Goal: Task Accomplishment & Management: Manage account settings

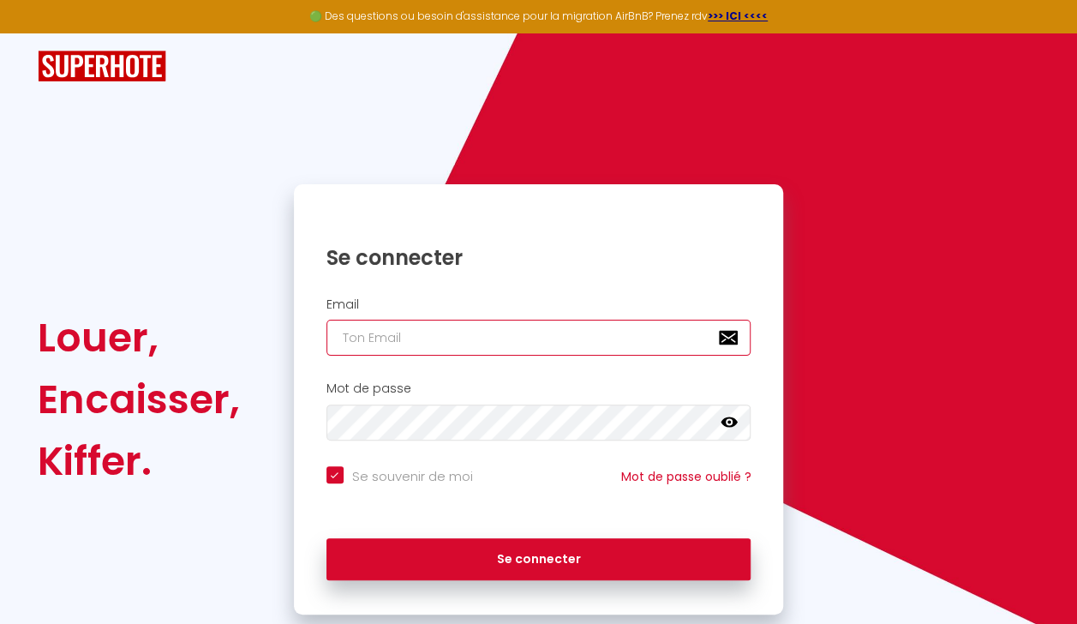
click at [379, 339] on input "email" at bounding box center [539, 338] width 425 height 36
type input "so"
checkbox input "true"
type input "sof"
checkbox input "true"
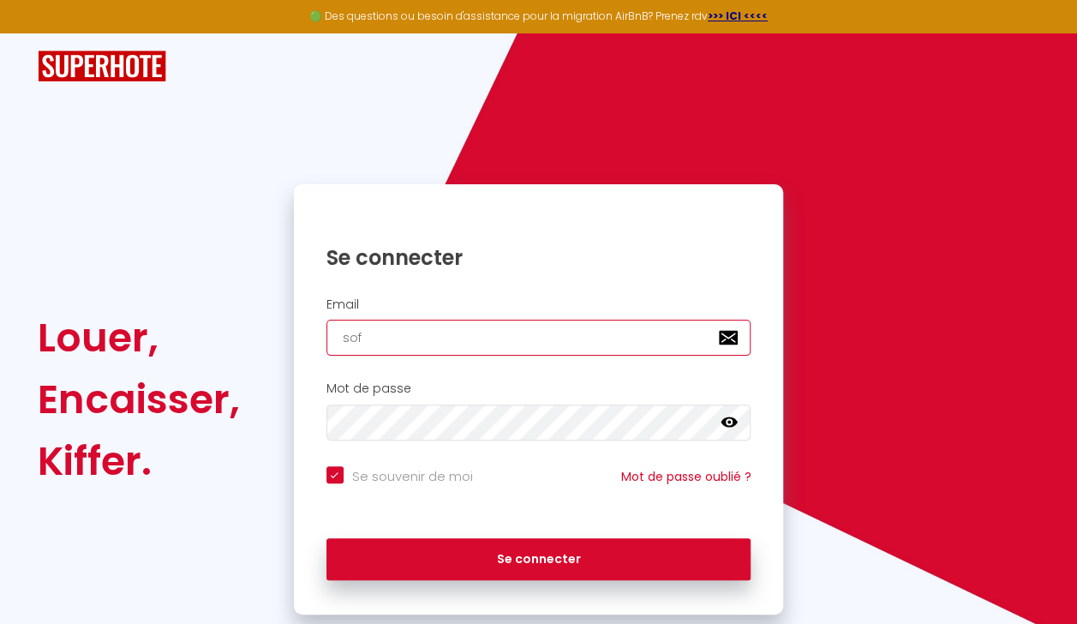
type input "sofi"
checkbox input "true"
type input "sofie"
checkbox input "true"
type input "sofie@"
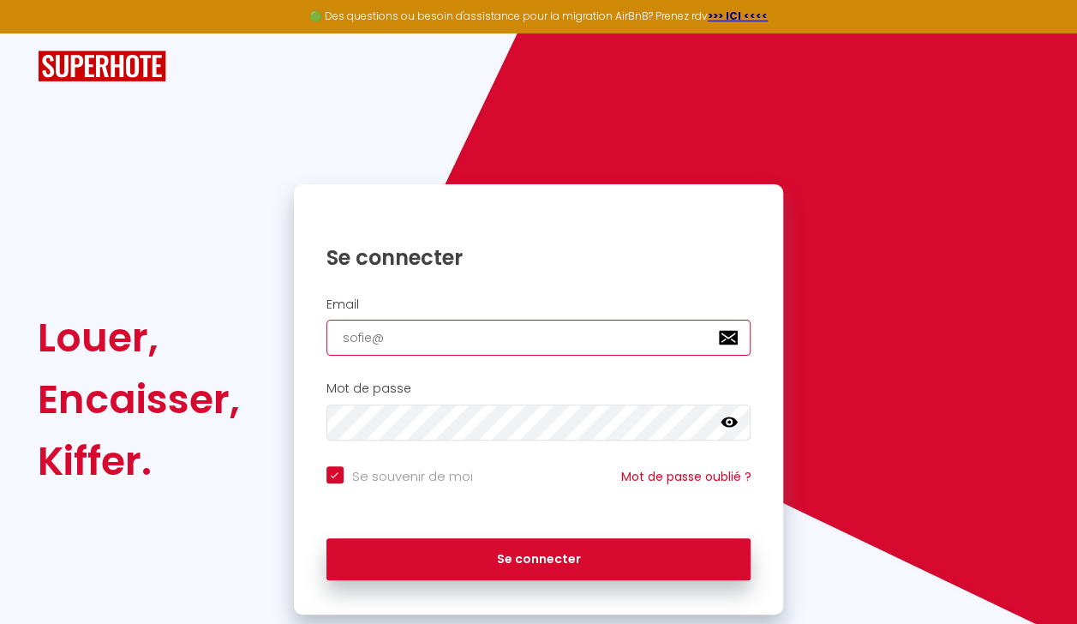
checkbox input "true"
type input "sofie@b"
checkbox input "true"
type input "sofie@be"
checkbox input "true"
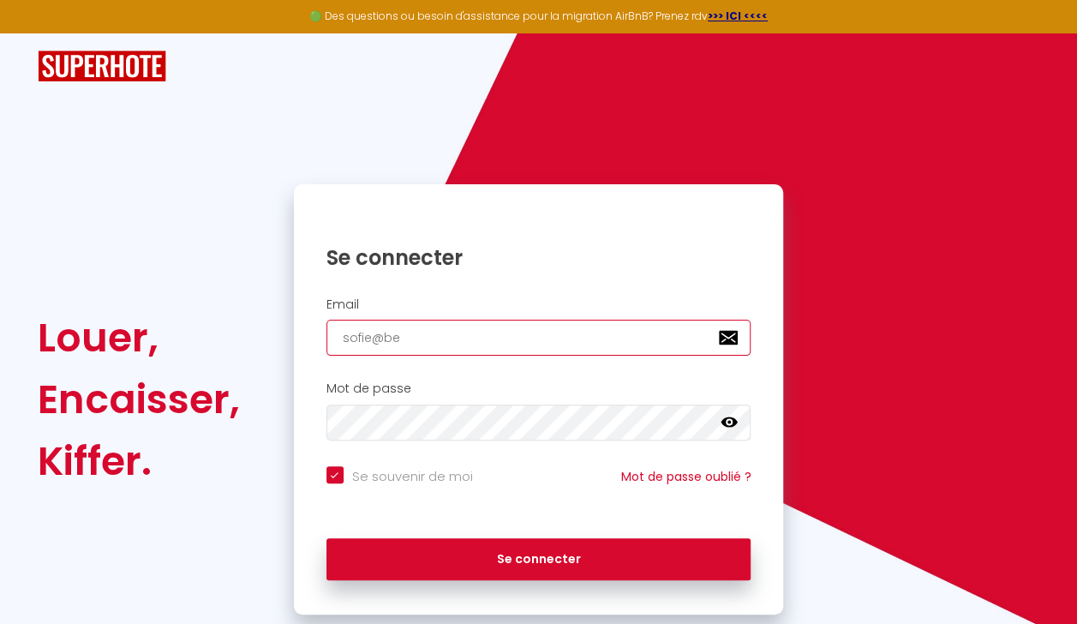
type input "sofie@bel"
checkbox input "true"
type input "sofie@belv"
checkbox input "true"
type input "sofie@belve"
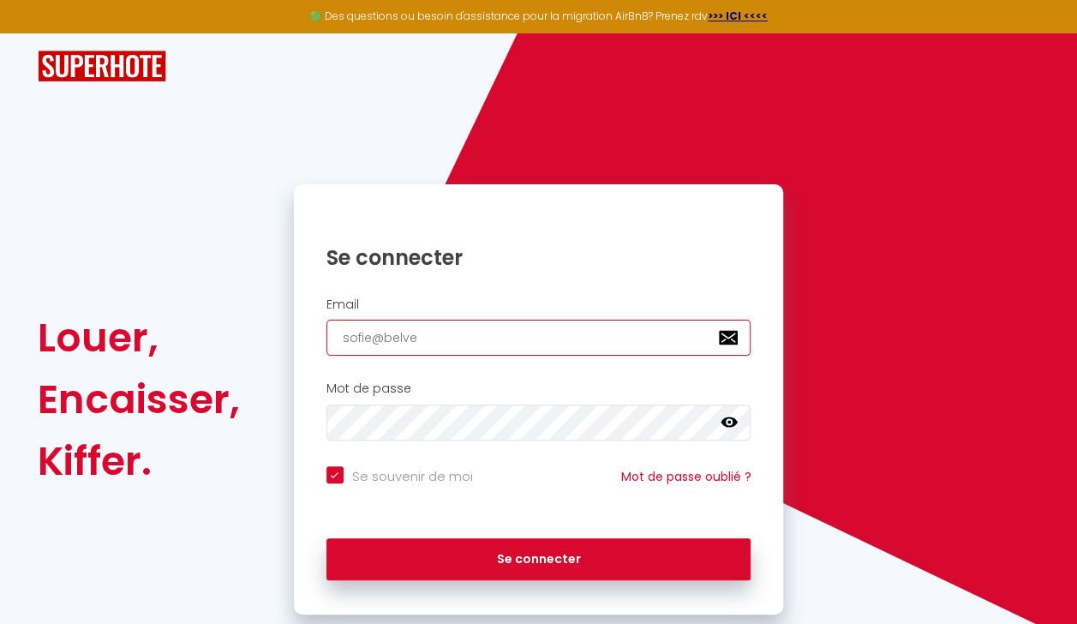
checkbox input "true"
type input "sofie@belven"
checkbox input "true"
type input "sofie@belvent"
checkbox input "true"
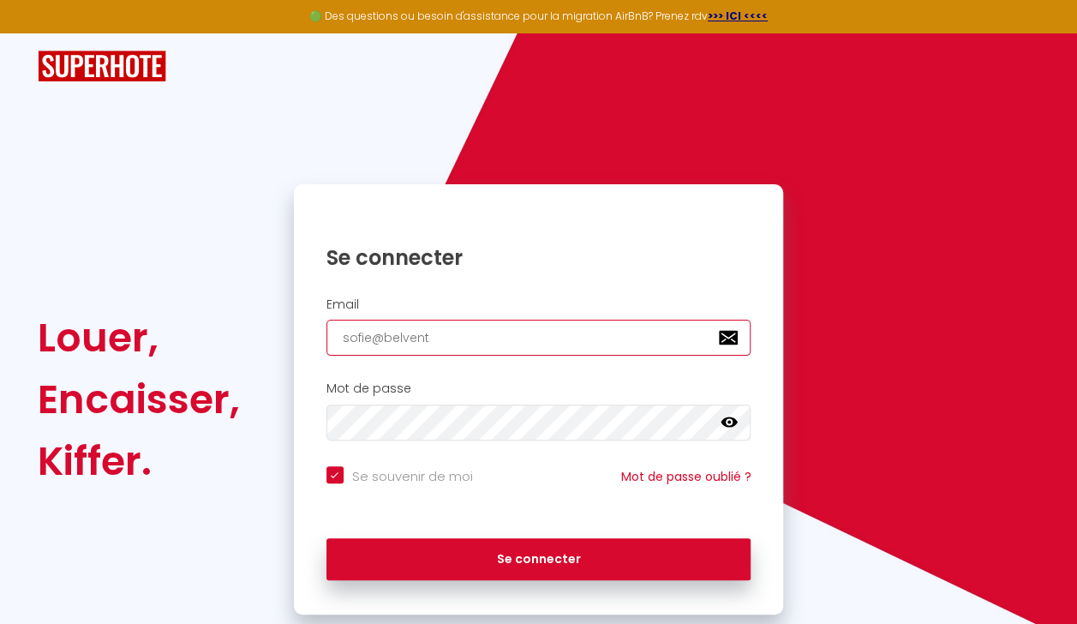
type input "sofie@belvent."
checkbox input "true"
type input "sofie@belvent.b"
checkbox input "true"
type input "[EMAIL_ADDRESS][DOMAIN_NAME]"
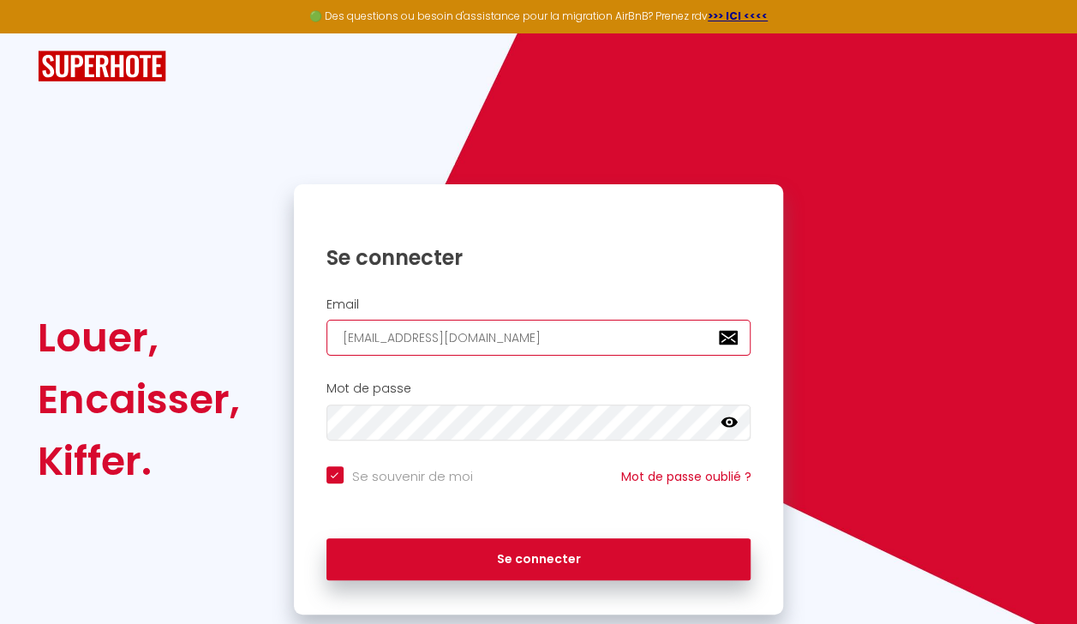
checkbox input "true"
type input "[EMAIL_ADDRESS][DOMAIN_NAME]"
click at [423, 448] on div "Mot de passe false" at bounding box center [539, 415] width 490 height 85
click at [732, 420] on icon at bounding box center [729, 422] width 17 height 10
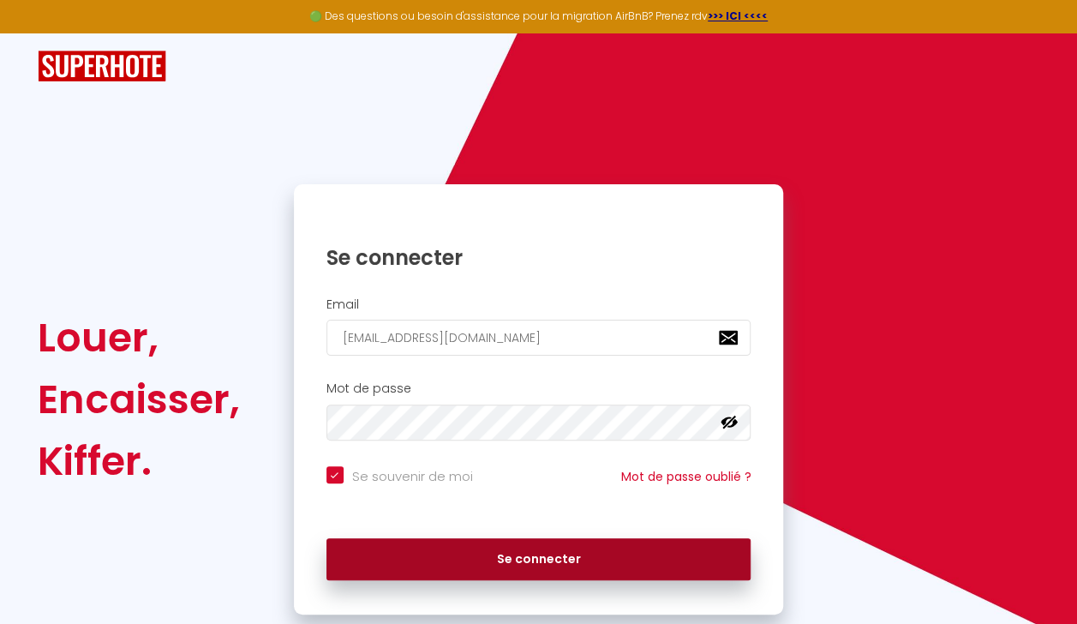
click at [544, 555] on button "Se connecter" at bounding box center [539, 559] width 425 height 43
checkbox input "true"
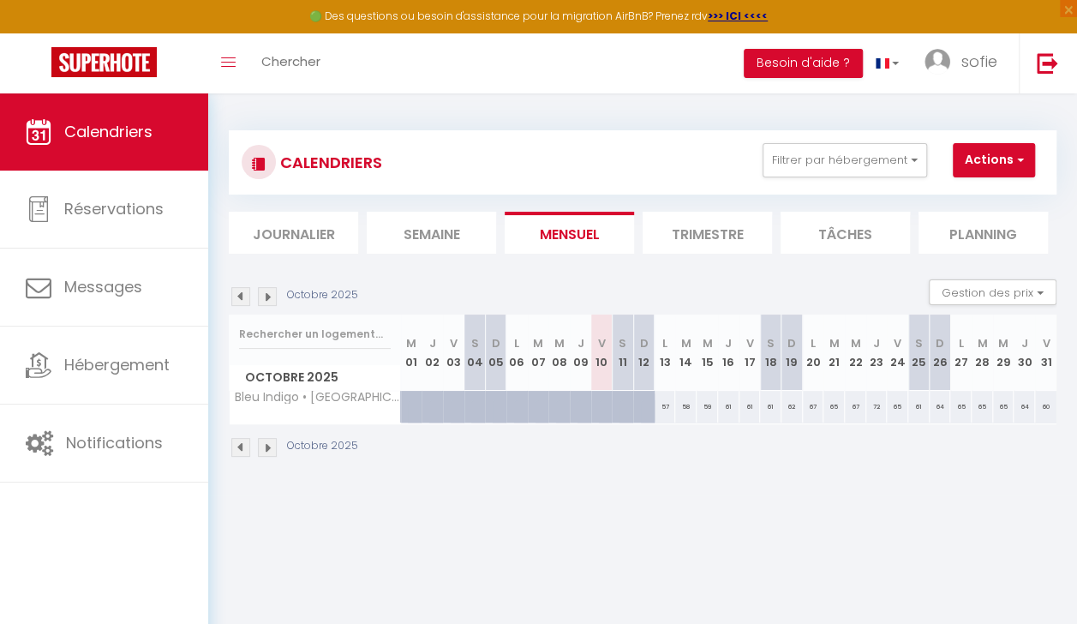
click at [989, 229] on li "Planning" at bounding box center [983, 233] width 129 height 42
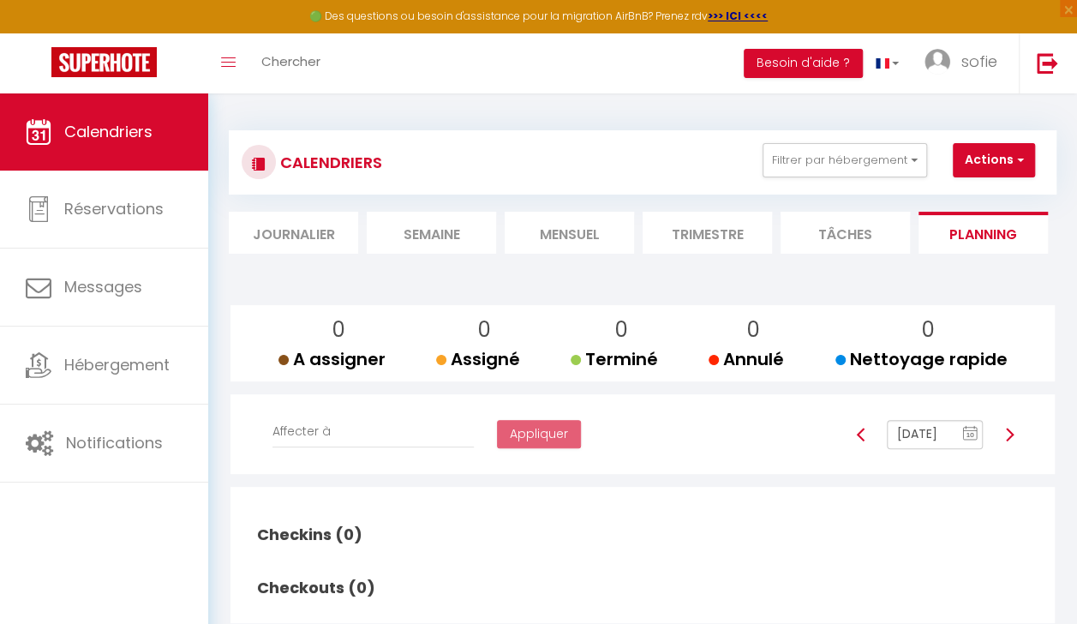
click at [298, 230] on li "Journalier" at bounding box center [293, 233] width 129 height 42
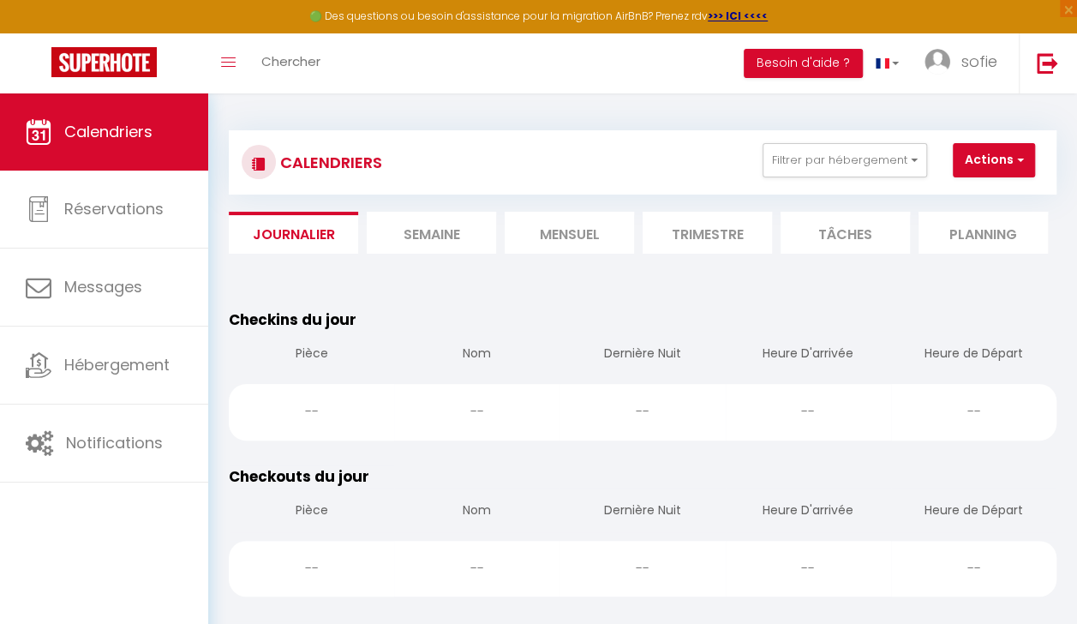
click at [442, 224] on li "Semaine" at bounding box center [431, 233] width 129 height 42
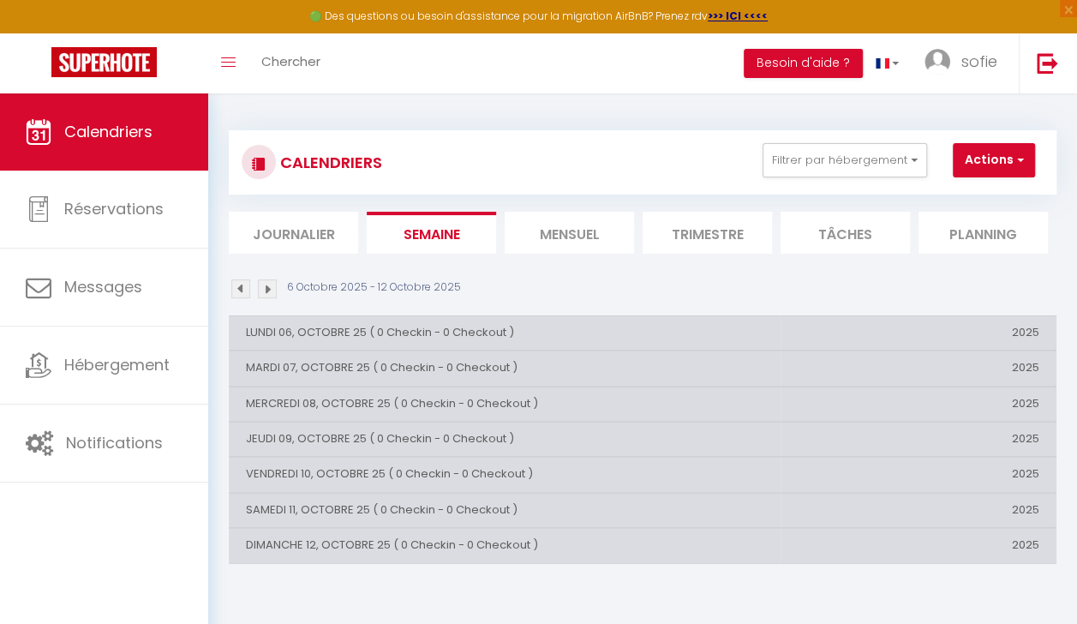
click at [240, 285] on img at bounding box center [240, 288] width 19 height 19
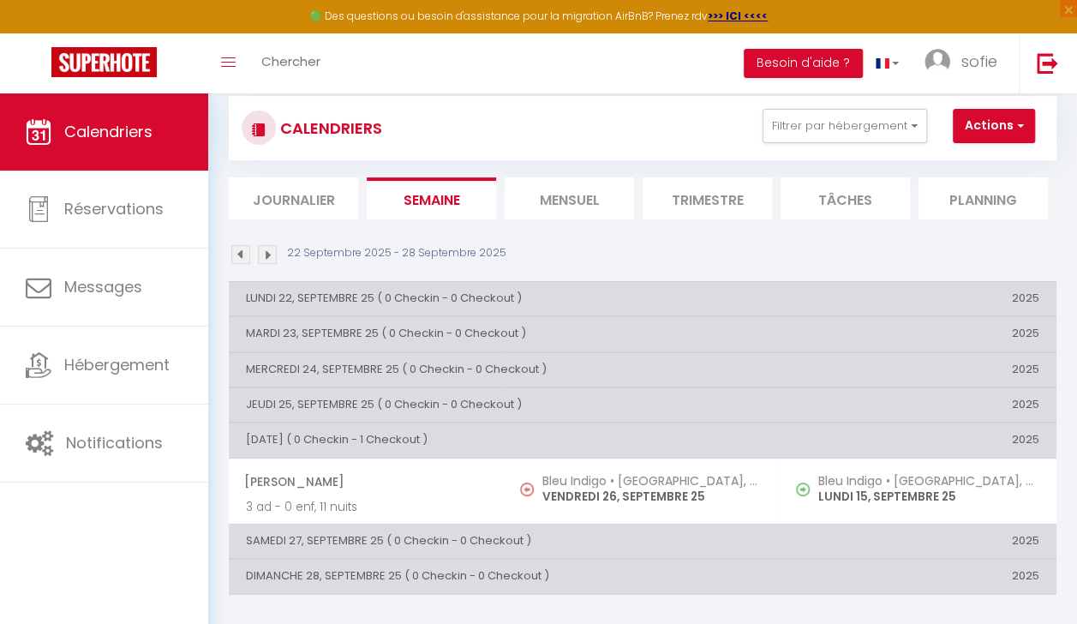
scroll to position [8, 0]
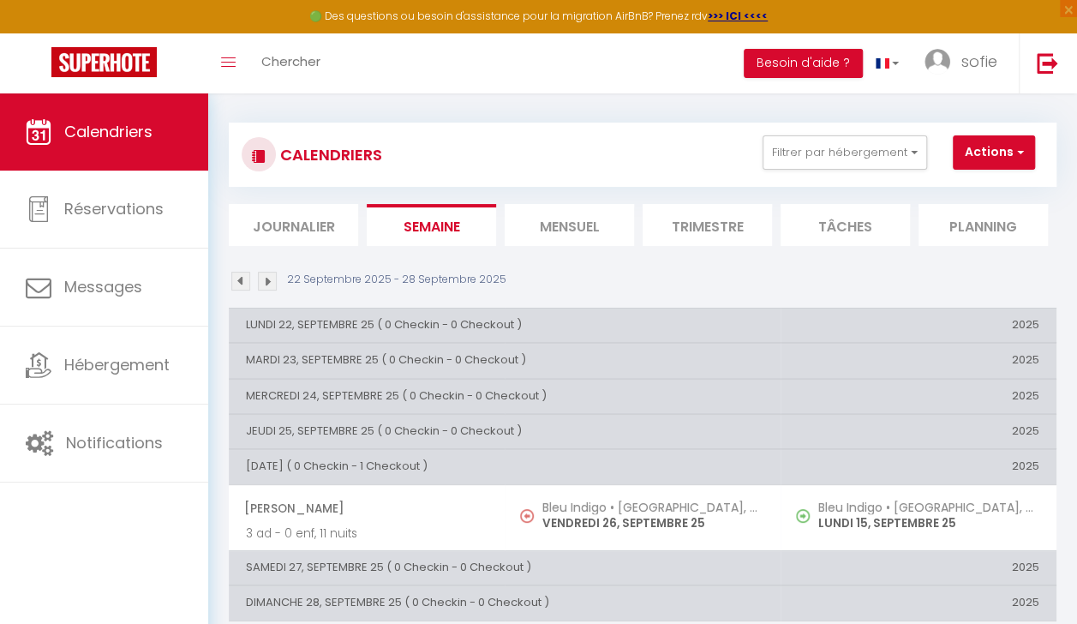
click at [240, 279] on img at bounding box center [240, 281] width 19 height 19
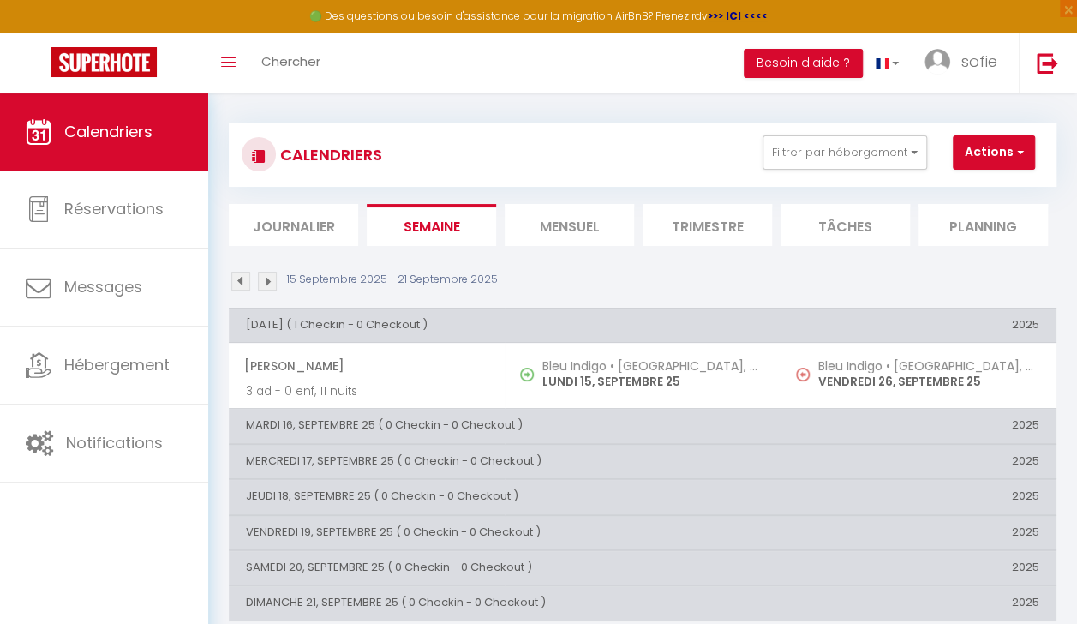
click at [240, 279] on img at bounding box center [240, 281] width 19 height 19
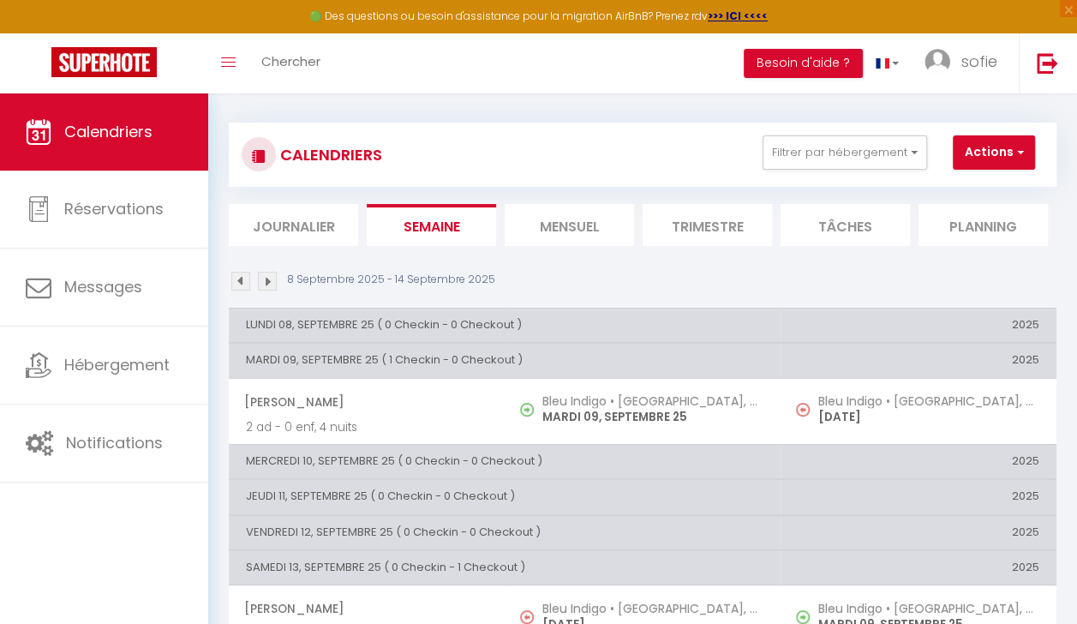
click at [240, 279] on img at bounding box center [240, 281] width 19 height 19
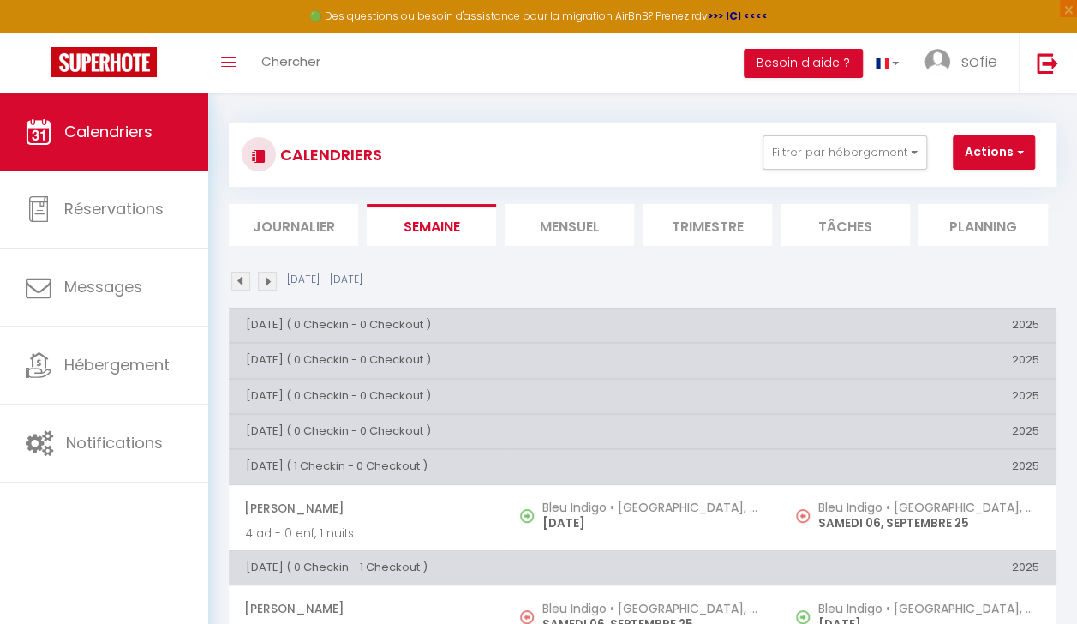
click at [264, 280] on img at bounding box center [267, 281] width 19 height 19
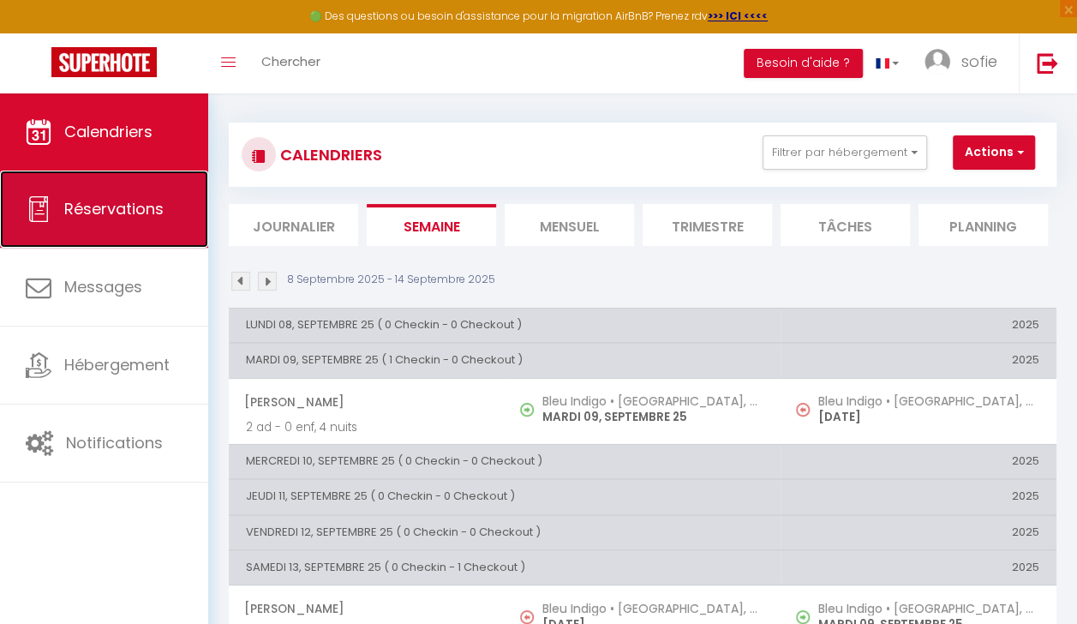
click at [108, 201] on span "Réservations" at bounding box center [113, 208] width 99 height 21
select select "not_cancelled"
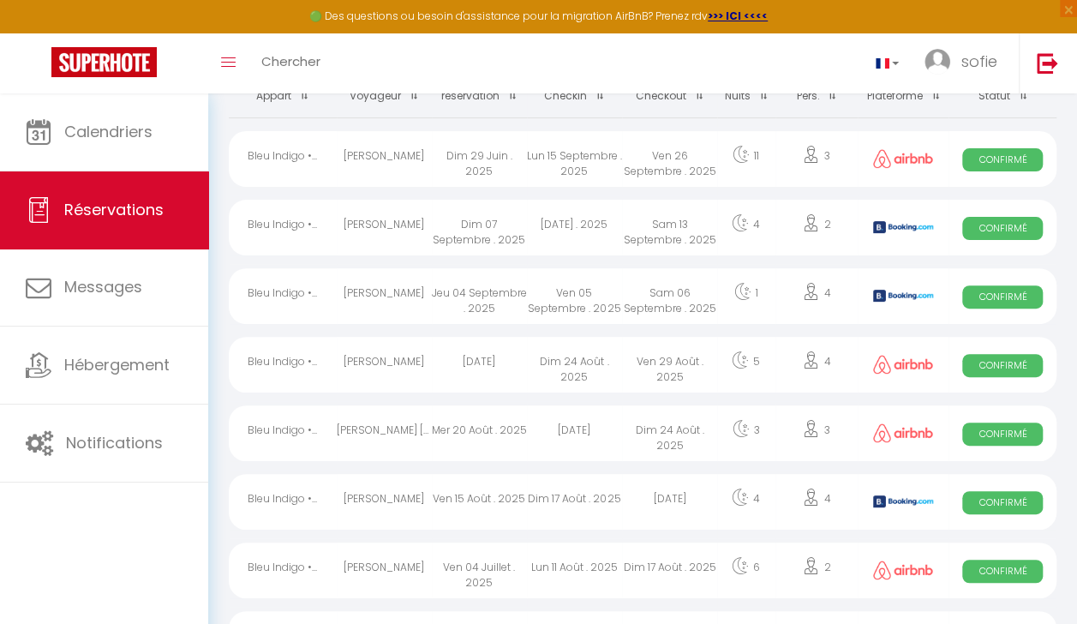
scroll to position [13, 0]
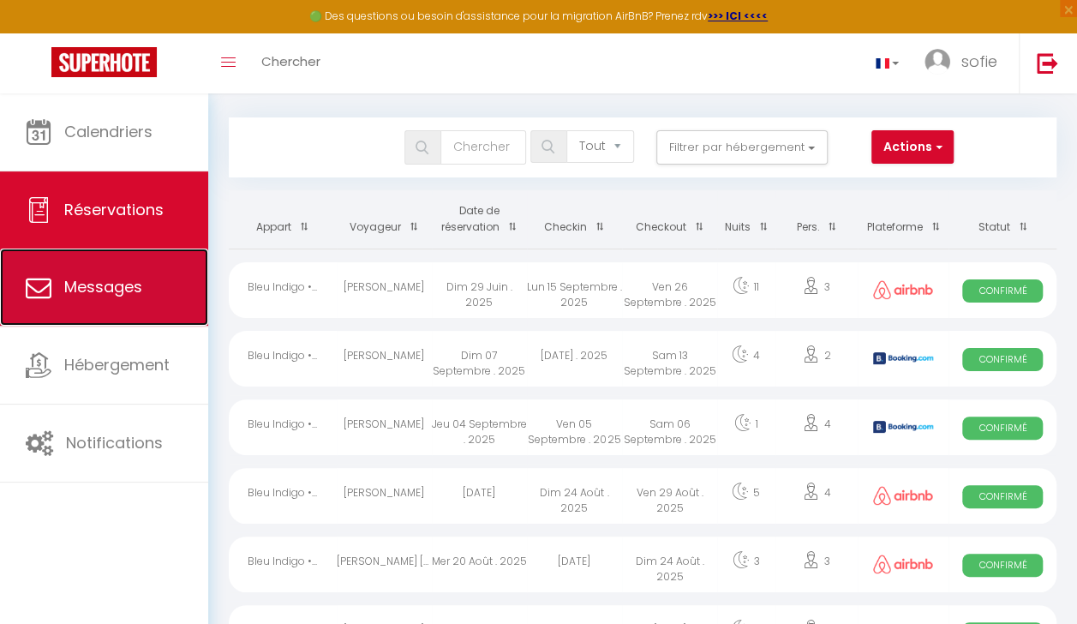
click at [145, 291] on link "Messages" at bounding box center [104, 287] width 208 height 77
select select "message"
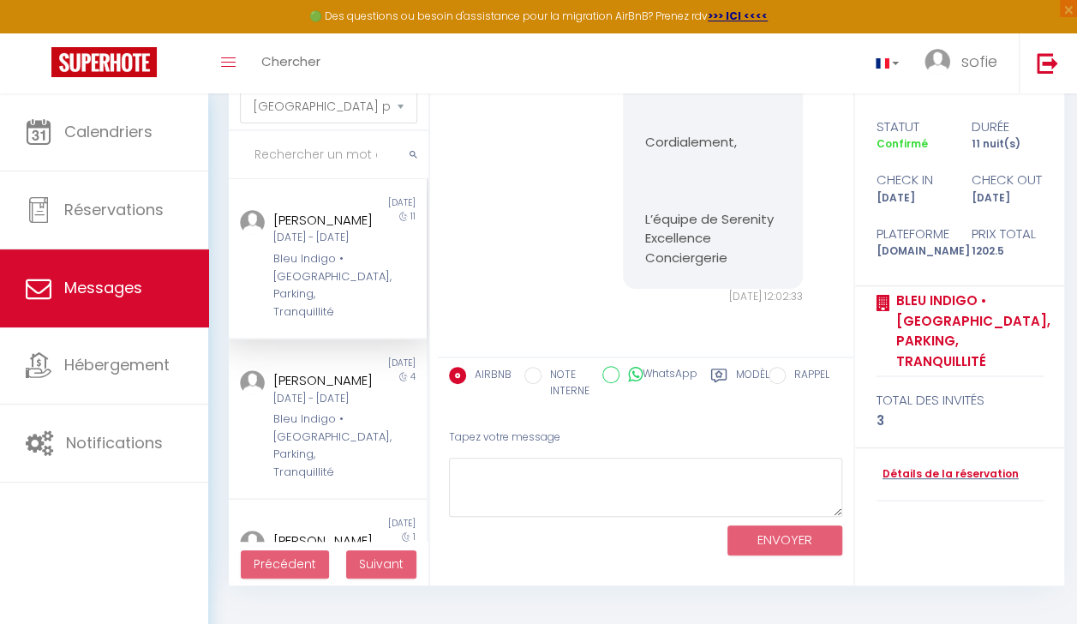
scroll to position [93, 0]
